Goal: Navigation & Orientation: Understand site structure

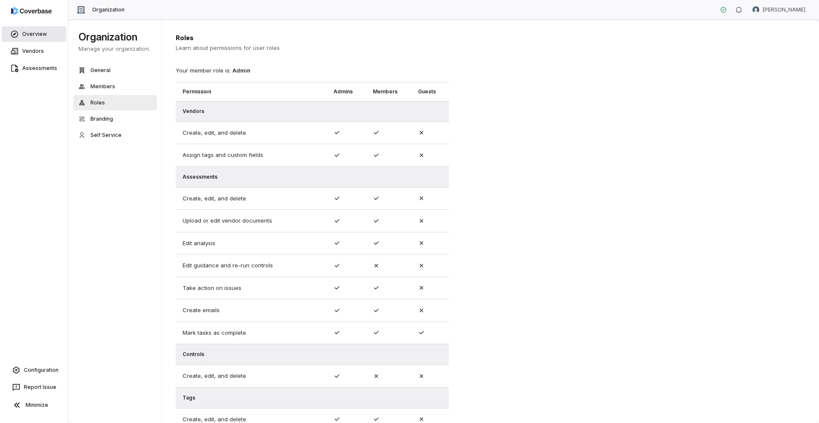
click at [24, 29] on link "Overview" at bounding box center [34, 33] width 64 height 15
click at [43, 299] on link "Configuration" at bounding box center [33, 369] width 61 height 15
click at [31, 36] on link "Overview" at bounding box center [34, 33] width 64 height 15
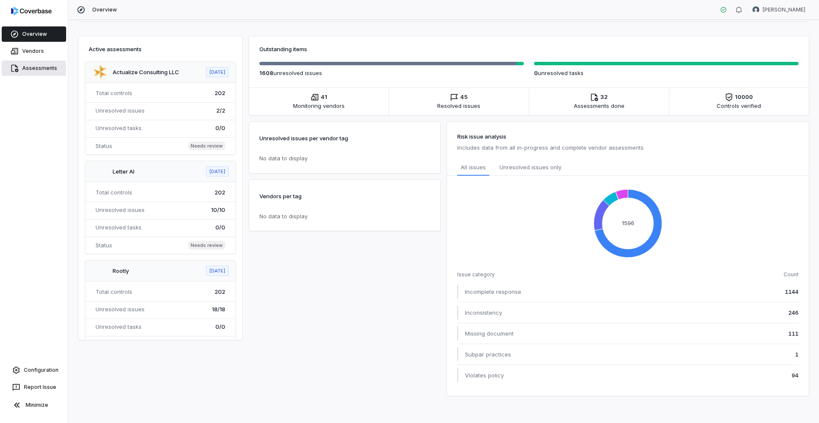
click at [27, 69] on link "Assessments" at bounding box center [34, 68] width 64 height 15
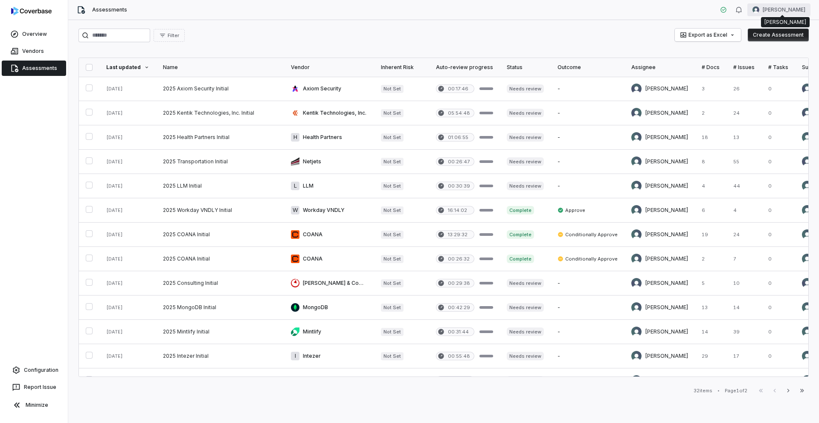
click at [511, 9] on html "Overview Vendors Assessments Configuration Report Issue Minimize Assessments [P…" at bounding box center [409, 211] width 819 height 423
click at [511, 43] on div "Organization" at bounding box center [774, 44] width 65 height 14
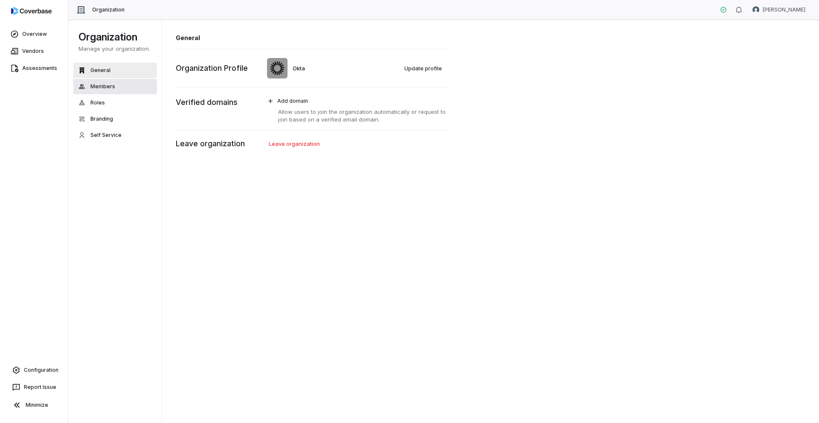
click at [112, 88] on span "Members" at bounding box center [102, 86] width 25 height 7
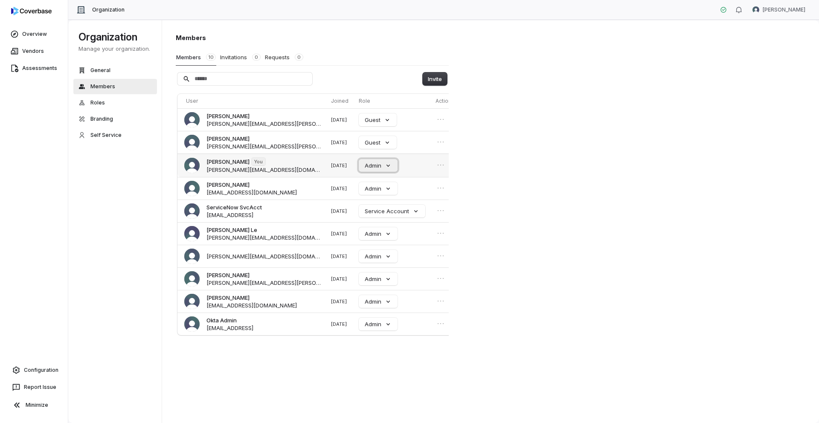
click at [377, 164] on button "Admin" at bounding box center [378, 165] width 39 height 13
click at [511, 200] on div "Members Members 10 Invitations 0 Requests 0 Invite User Joined Role Actions [PE…" at bounding box center [490, 222] width 657 height 404
click at [95, 103] on span "Roles" at bounding box center [97, 102] width 14 height 7
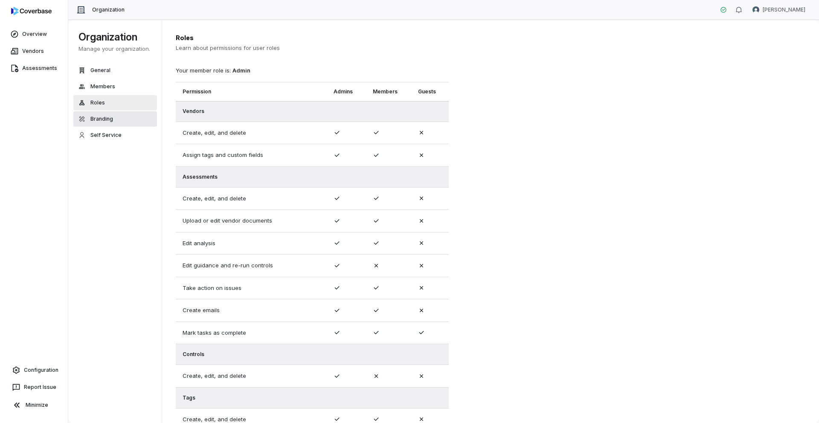
click at [97, 117] on span "Branding" at bounding box center [101, 119] width 23 height 7
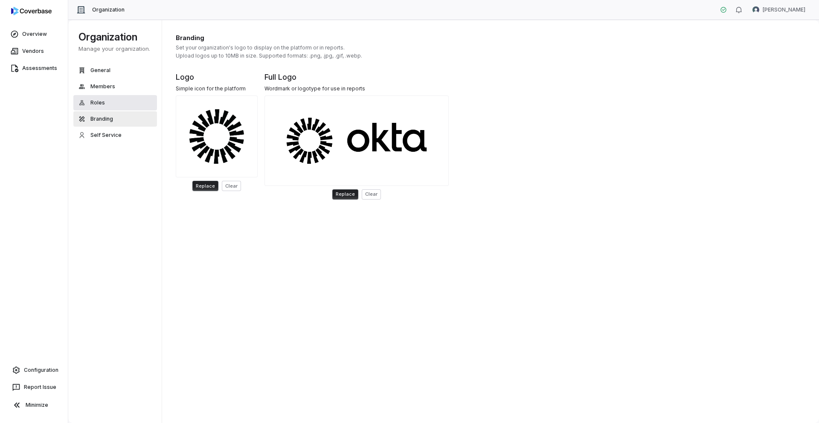
click at [97, 100] on span "Roles" at bounding box center [97, 102] width 14 height 7
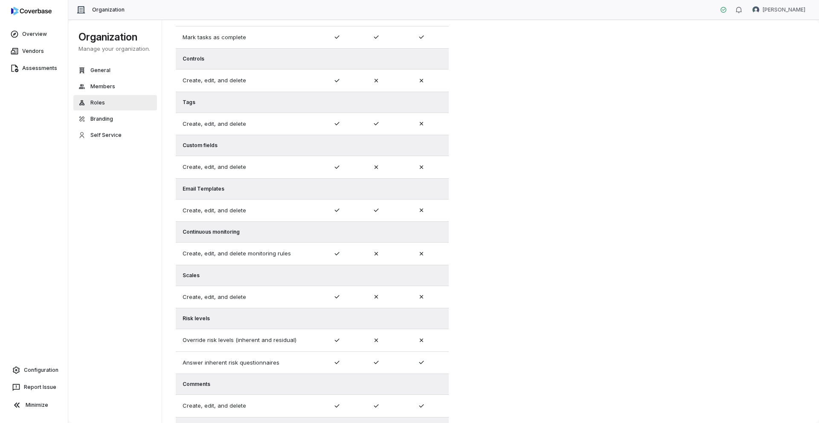
scroll to position [346, 0]
